Goal: Task Accomplishment & Management: Manage account settings

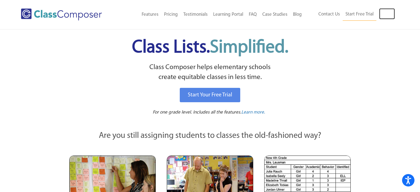
click at [387, 11] on link "Log In" at bounding box center [387, 13] width 16 height 11
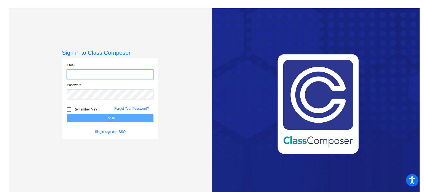
type input "[EMAIL_ADDRESS][DOMAIN_NAME]"
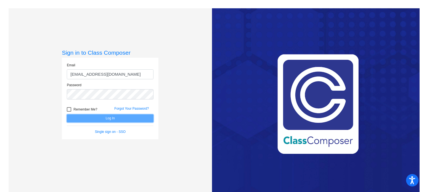
click at [112, 121] on button "Log In" at bounding box center [110, 118] width 87 height 8
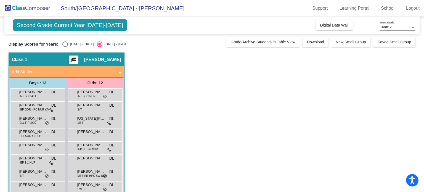
drag, startPoint x: 112, startPoint y: 121, endPoint x: 173, endPoint y: 122, distance: 61.6
